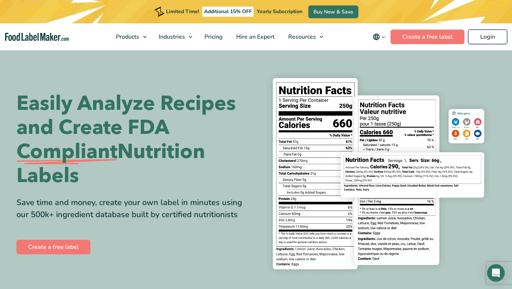
drag, startPoint x: 0, startPoint y: 0, endPoint x: 492, endPoint y: 36, distance: 493.2
click at [492, 36] on link "Login" at bounding box center [487, 37] width 39 height 15
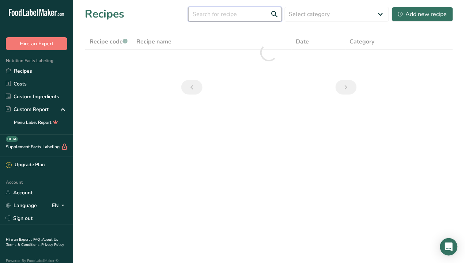
click at [217, 15] on input "text" at bounding box center [235, 14] width 94 height 15
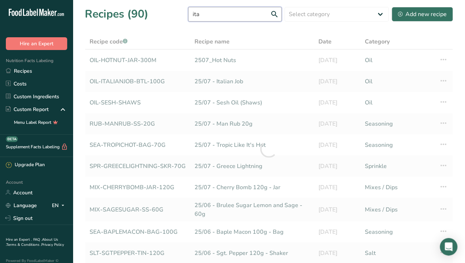
type input "ita"
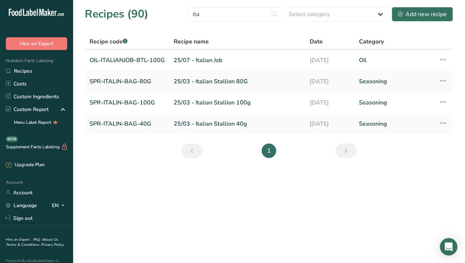
click at [222, 81] on link "25/03 - Italian Stallion 80G" at bounding box center [237, 81] width 127 height 15
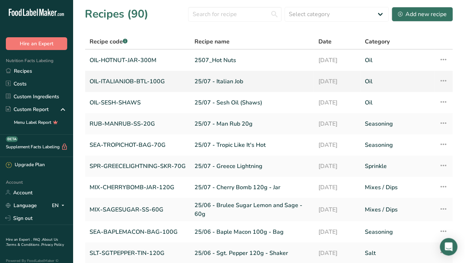
click at [228, 81] on link "25/07 - Italian Job" at bounding box center [251, 81] width 115 height 15
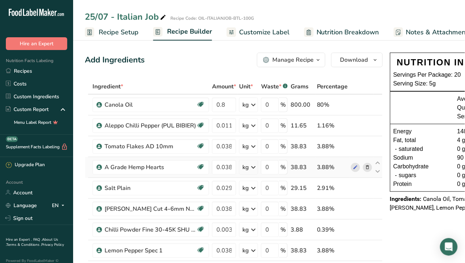
scroll to position [0, 67]
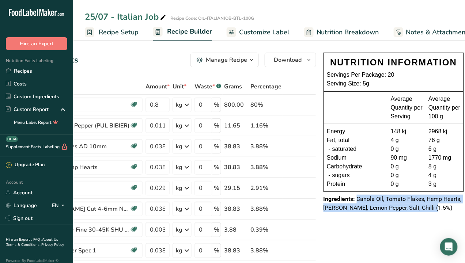
drag, startPoint x: 437, startPoint y: 210, endPoint x: 356, endPoint y: 200, distance: 82.1
click at [356, 200] on div "Ingredients: Canola Oil, Tomato Flakes, Hemp Hearts, Rosemary, Lemon Pepper, Sa…" at bounding box center [393, 204] width 140 height 18
copy span "Canola Oil, Tomato Flakes, Hemp Hearts, Rosemary, Lemon Pepper, Salt, Chilli (1…"
